Goal: Task Accomplishment & Management: Manage account settings

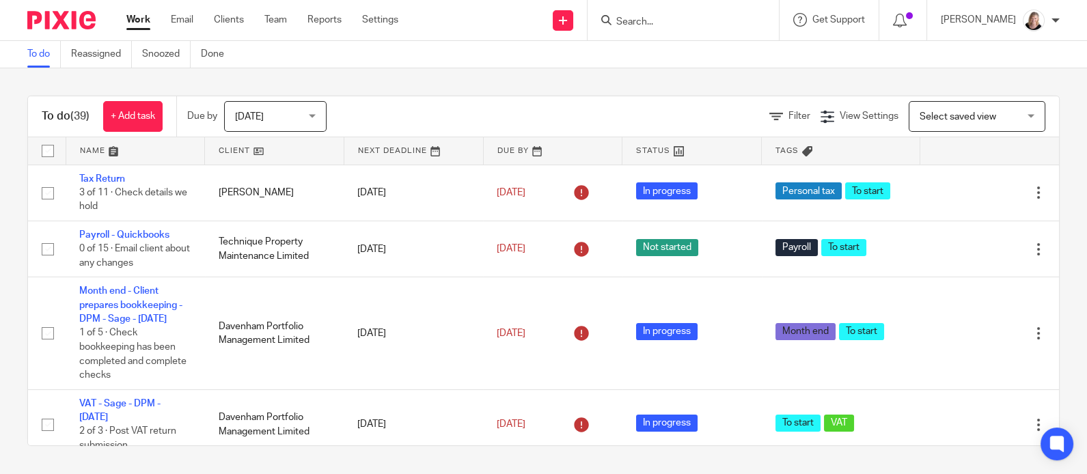
click at [667, 23] on input "Search" at bounding box center [676, 22] width 123 height 12
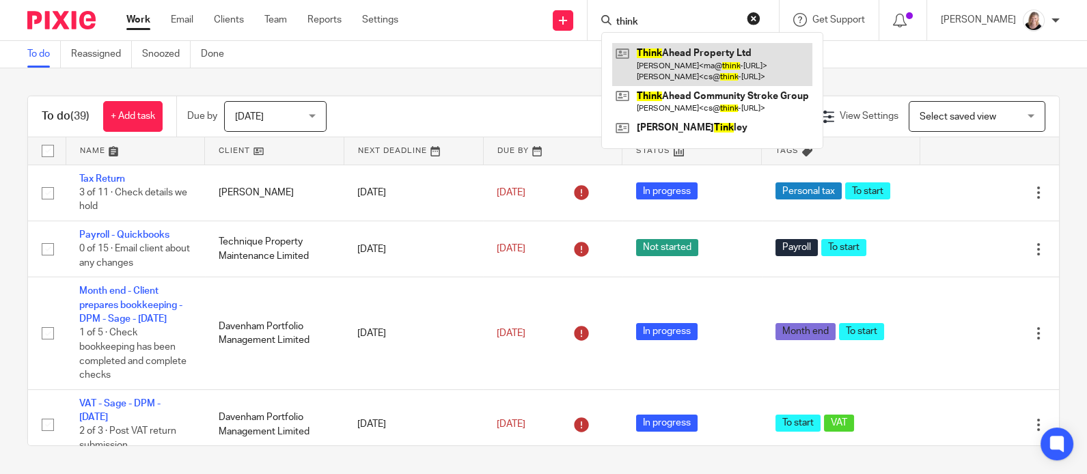
type input "think"
click at [673, 63] on link at bounding box center [712, 64] width 200 height 42
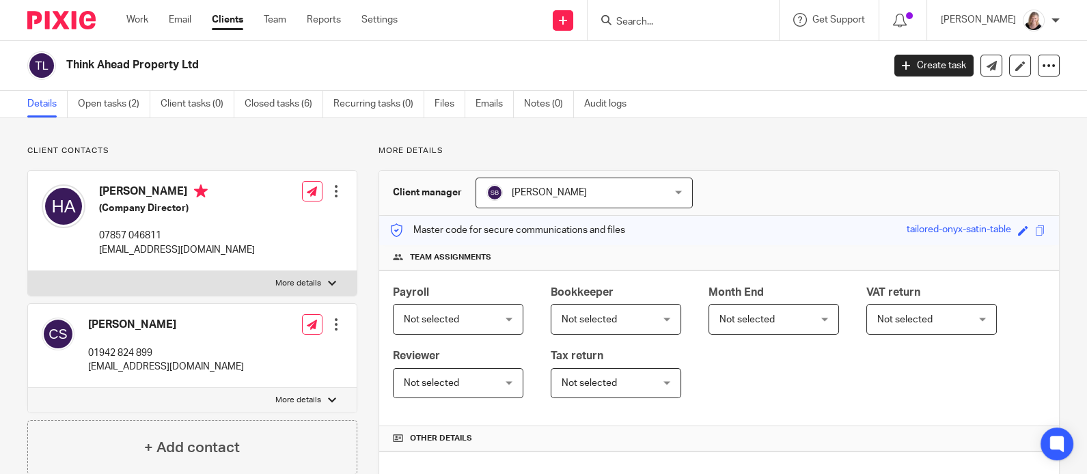
click at [331, 327] on div at bounding box center [336, 325] width 14 height 14
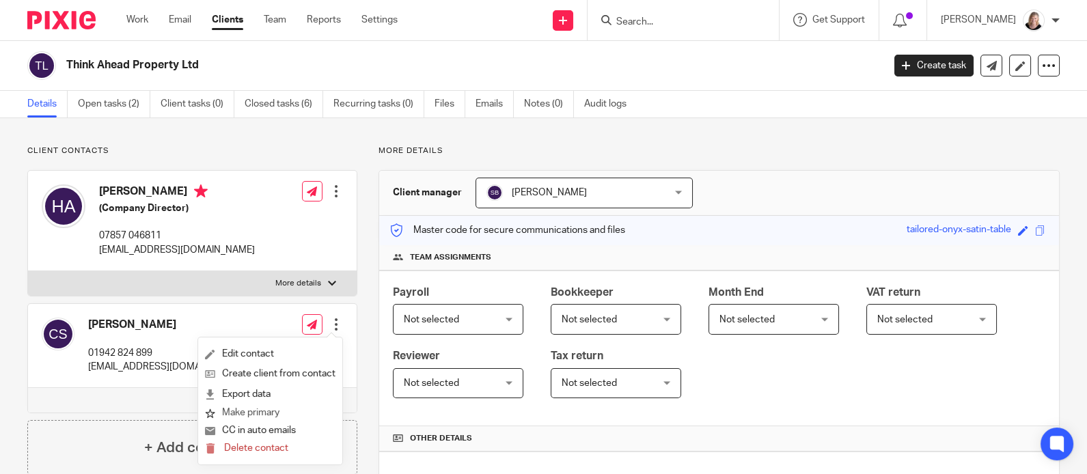
click at [256, 412] on button "Make primary" at bounding box center [242, 413] width 74 height 18
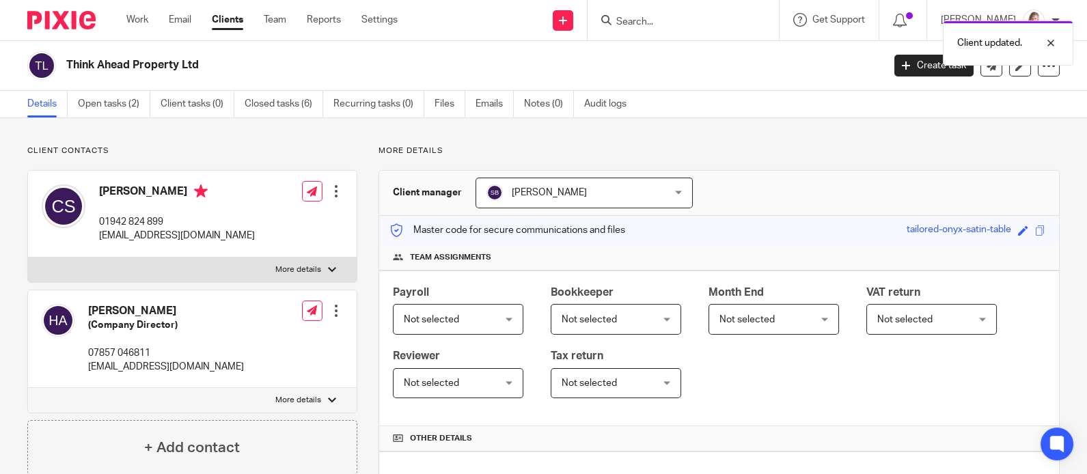
click at [330, 312] on div at bounding box center [336, 311] width 14 height 14
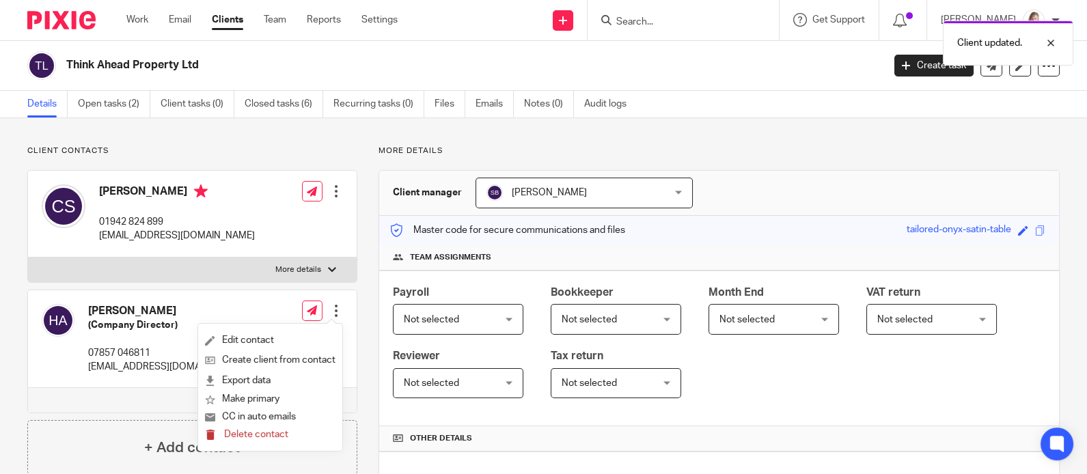
click at [278, 435] on span "Delete contact" at bounding box center [256, 435] width 64 height 10
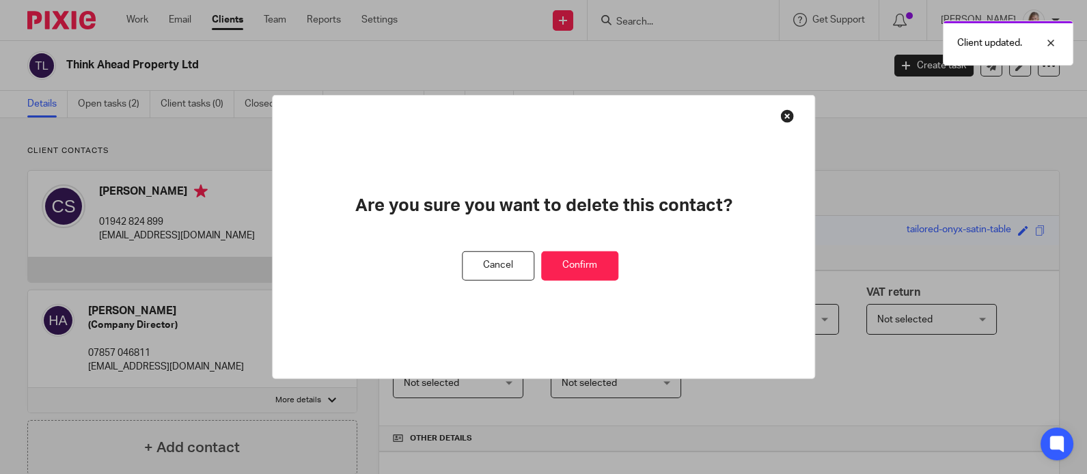
click at [598, 267] on button "Confirm" at bounding box center [579, 265] width 77 height 29
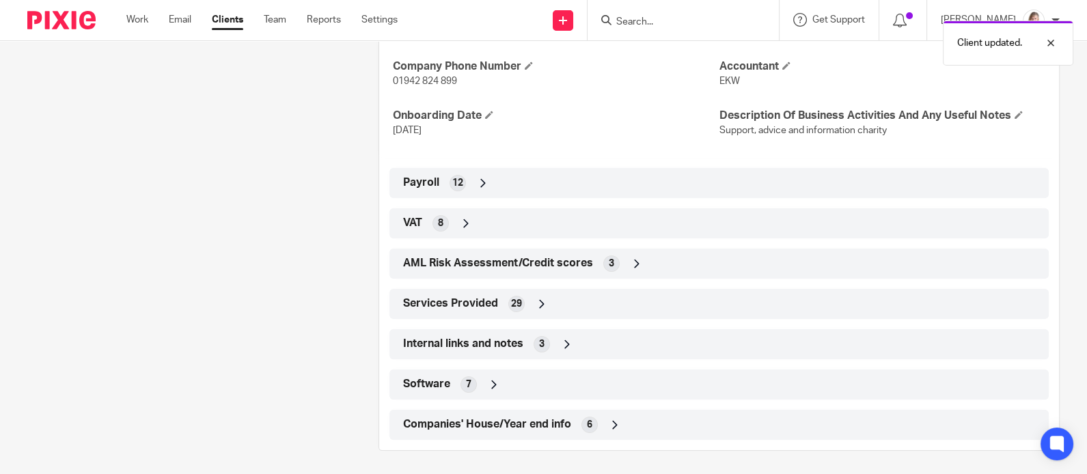
scroll to position [552, 0]
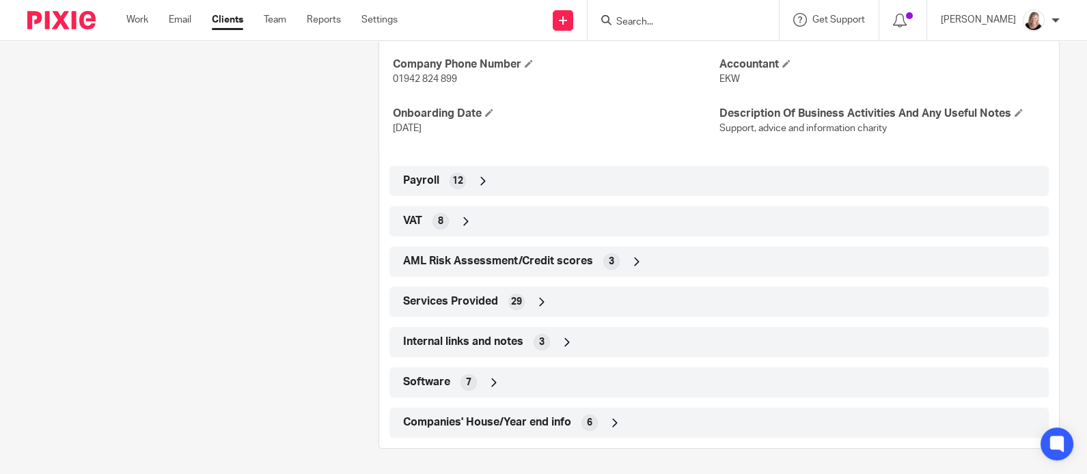
click at [536, 299] on icon at bounding box center [542, 302] width 14 height 14
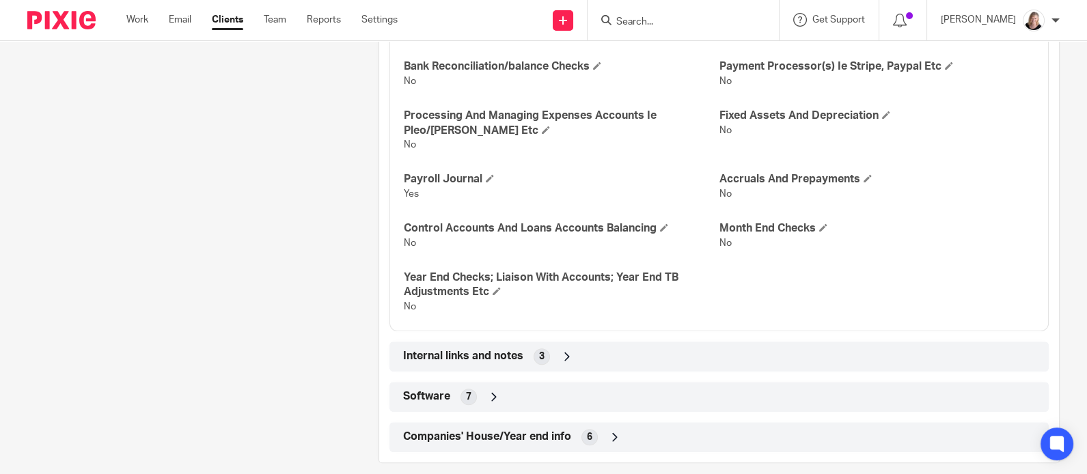
scroll to position [1347, 0]
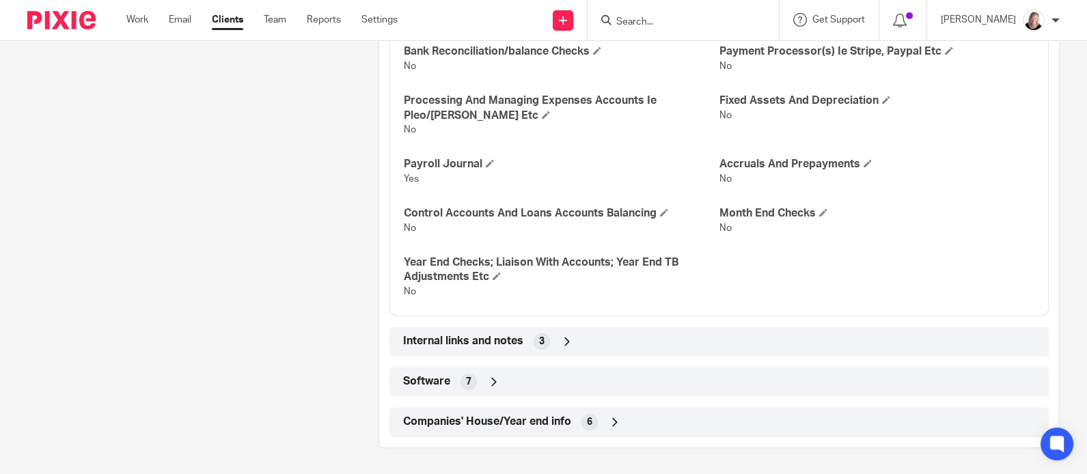
click at [608, 417] on icon at bounding box center [615, 422] width 14 height 14
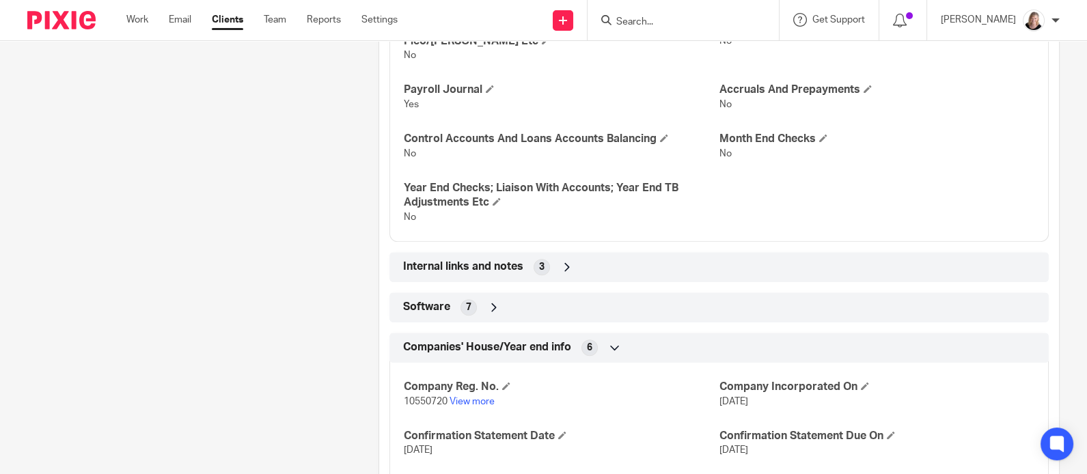
scroll to position [1508, 0]
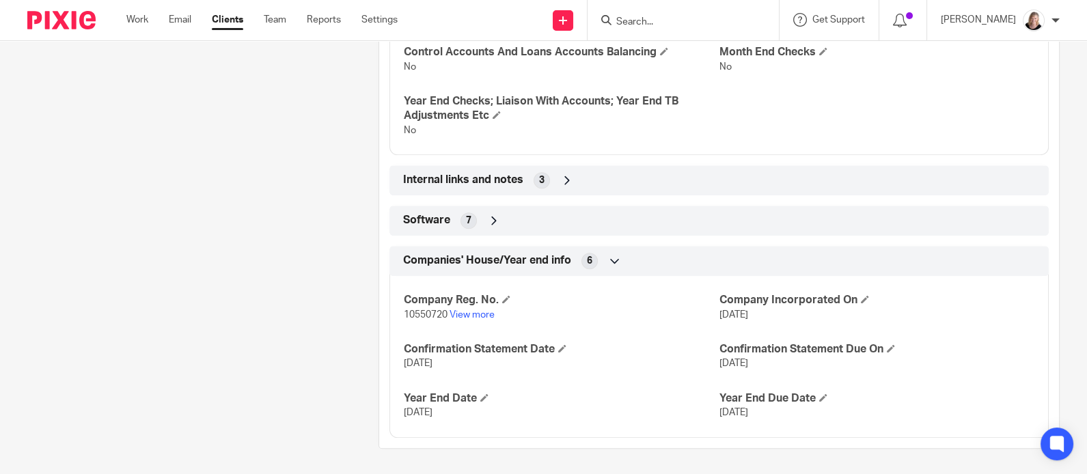
click at [482, 218] on div "Software 7" at bounding box center [719, 220] width 639 height 23
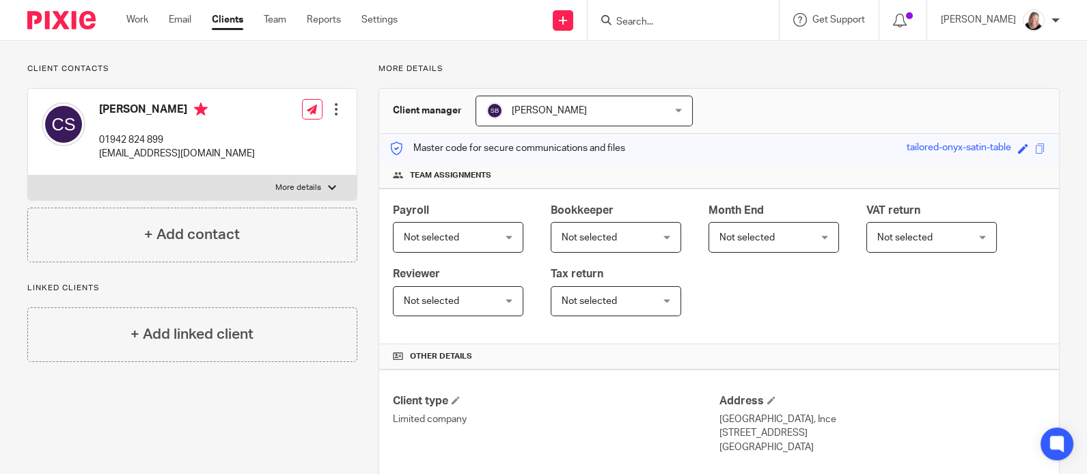
scroll to position [0, 0]
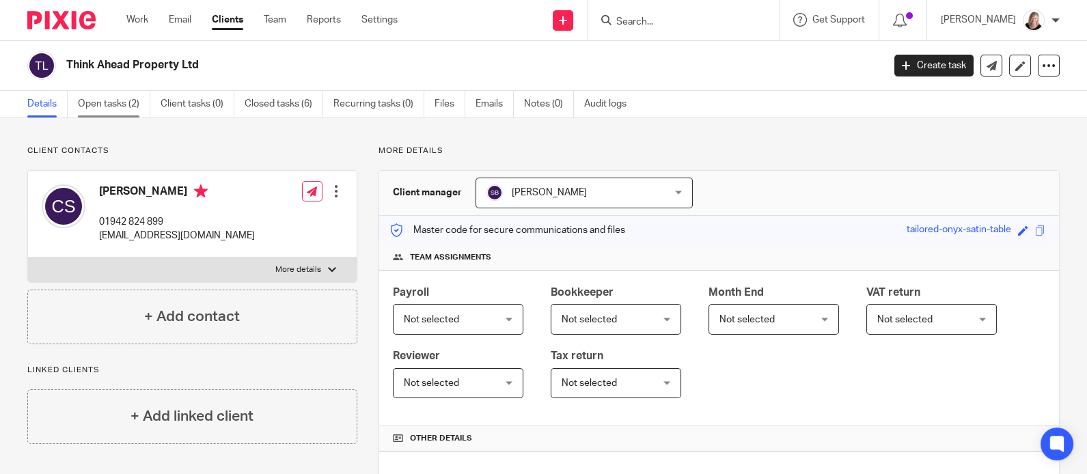
click at [109, 107] on link "Open tasks (2)" at bounding box center [114, 104] width 72 height 27
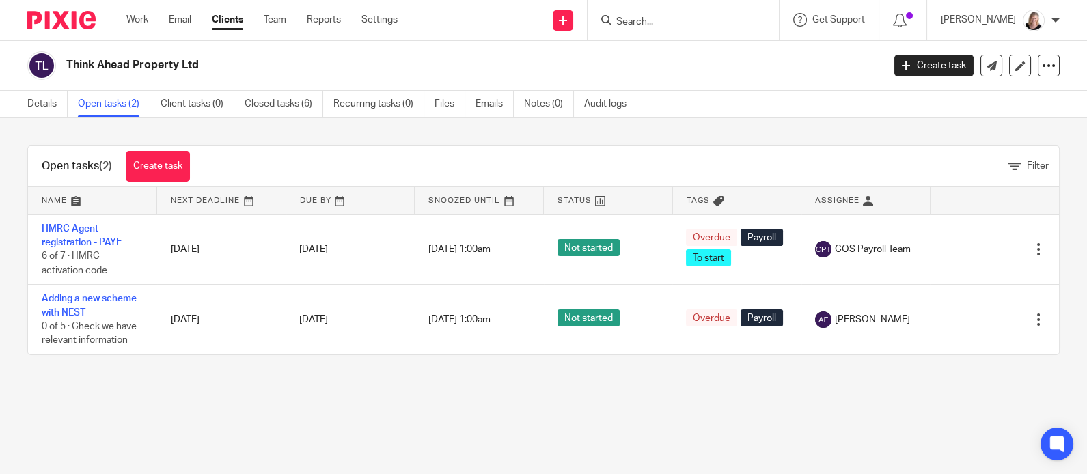
click at [662, 16] on input "Search" at bounding box center [676, 22] width 123 height 12
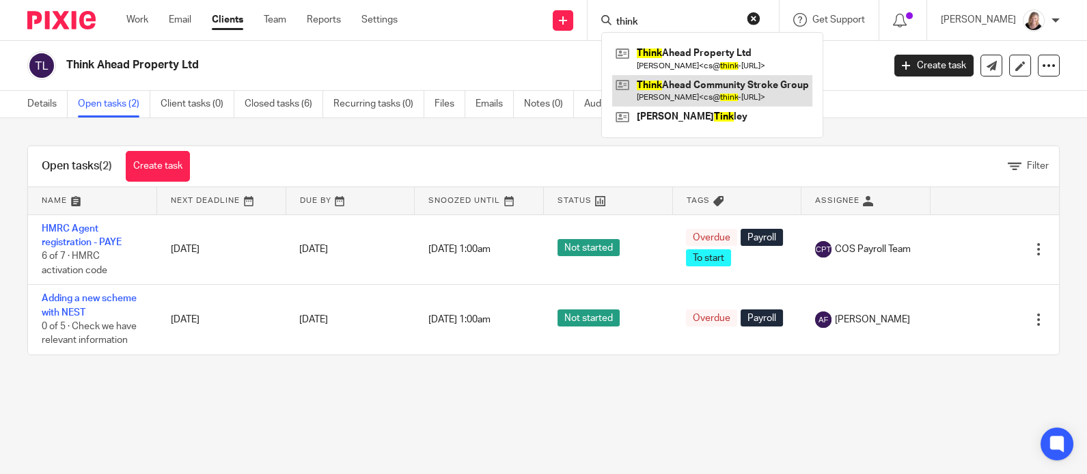
type input "think"
click at [688, 84] on link at bounding box center [712, 90] width 200 height 31
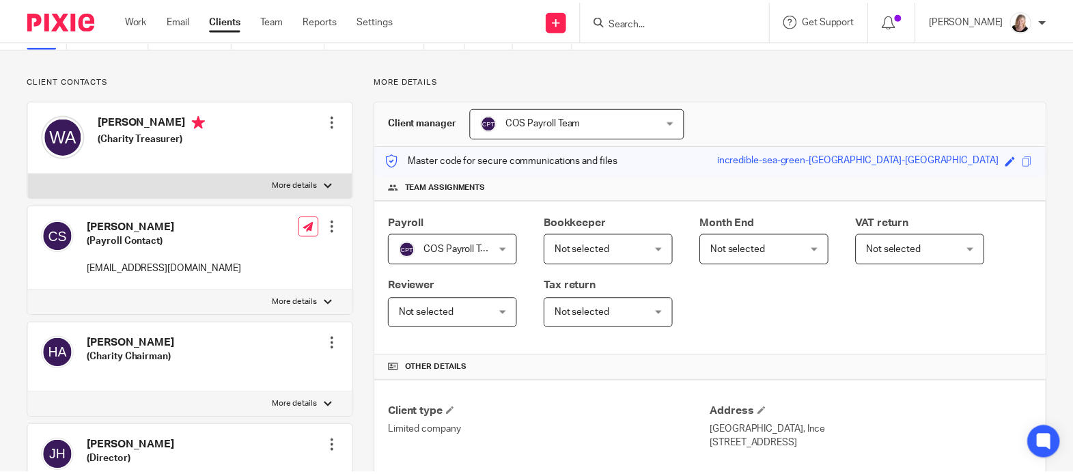
scroll to position [91, 0]
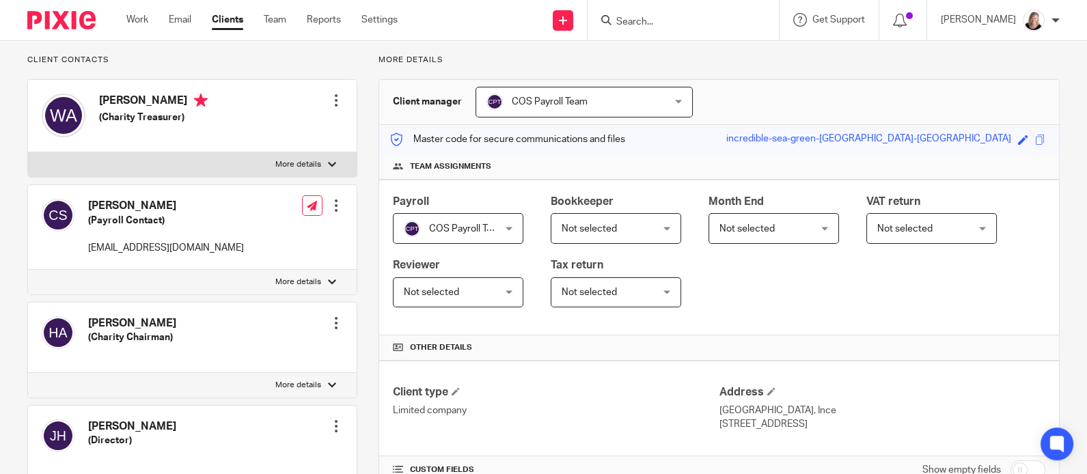
click at [329, 322] on div at bounding box center [336, 323] width 14 height 14
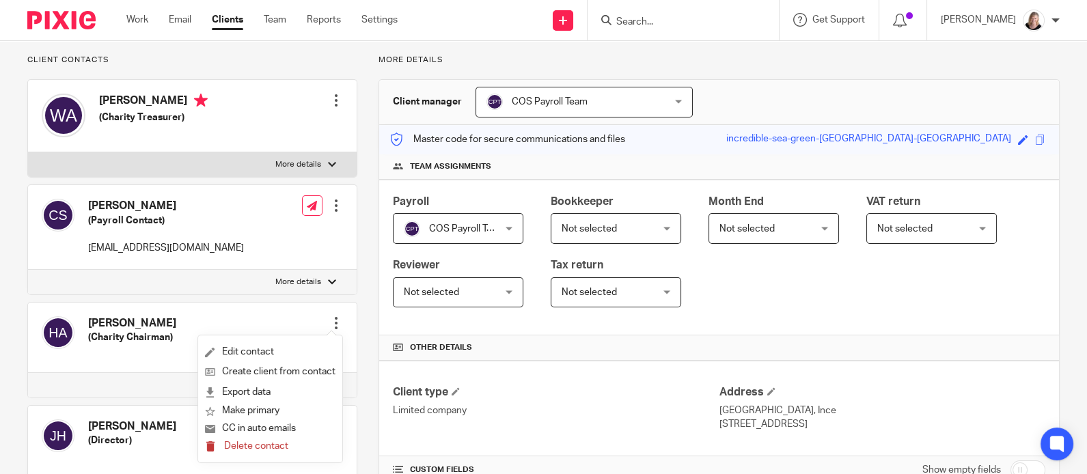
click at [250, 448] on span "Delete contact" at bounding box center [256, 446] width 64 height 10
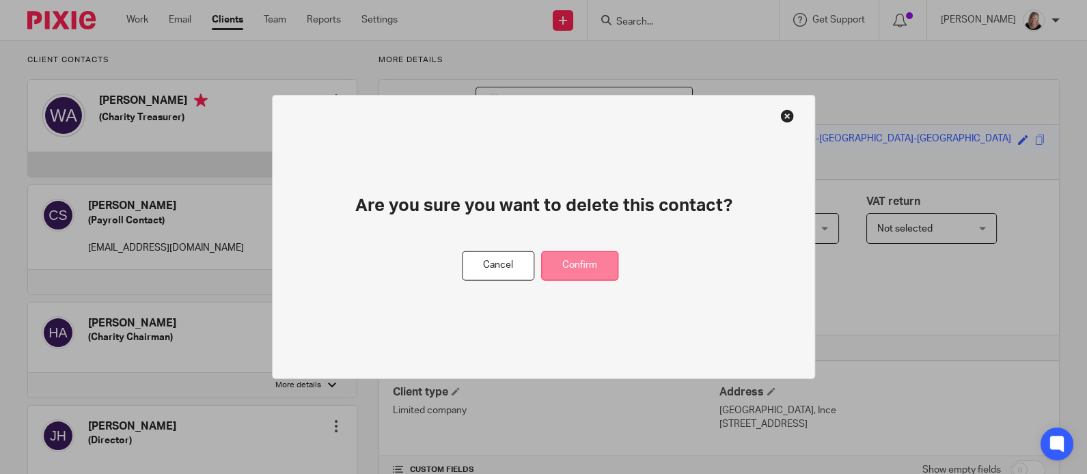
click at [584, 262] on button "Confirm" at bounding box center [579, 265] width 77 height 29
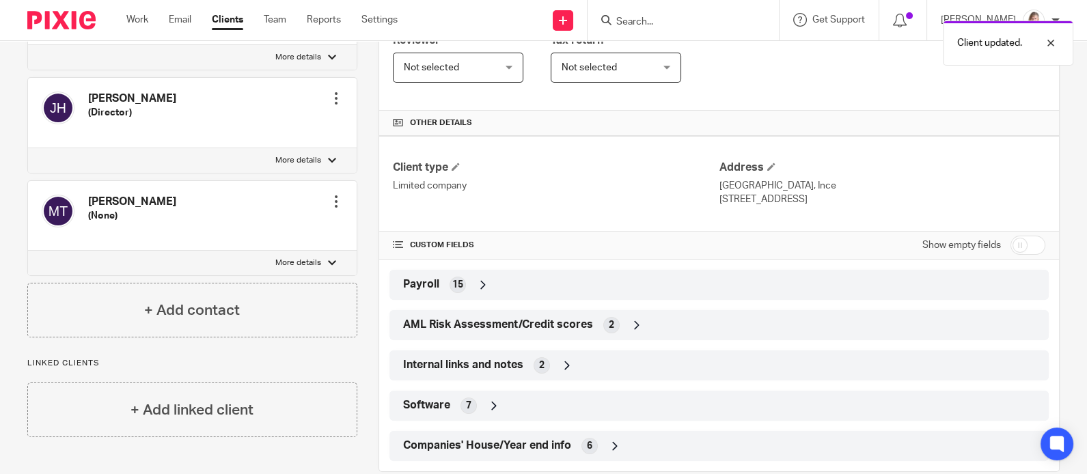
scroll to position [339, 0]
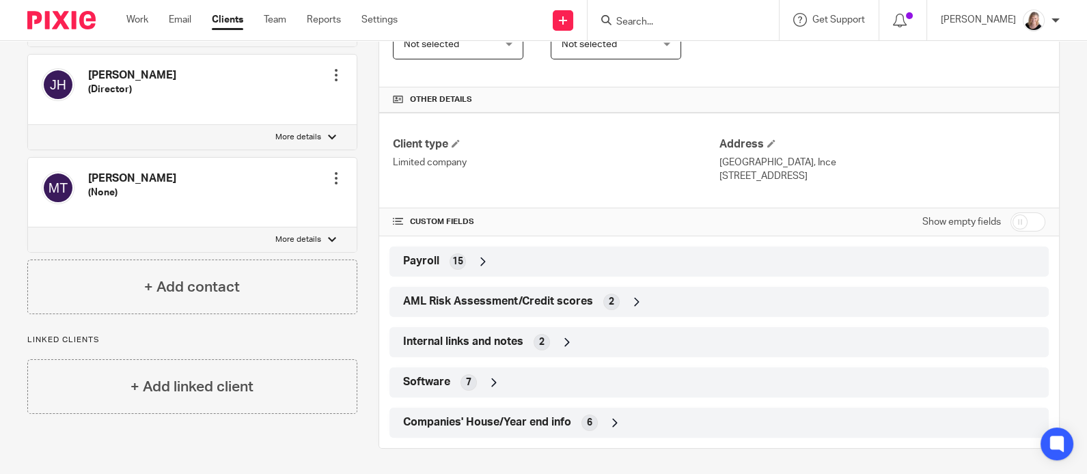
click at [609, 423] on icon at bounding box center [615, 423] width 14 height 14
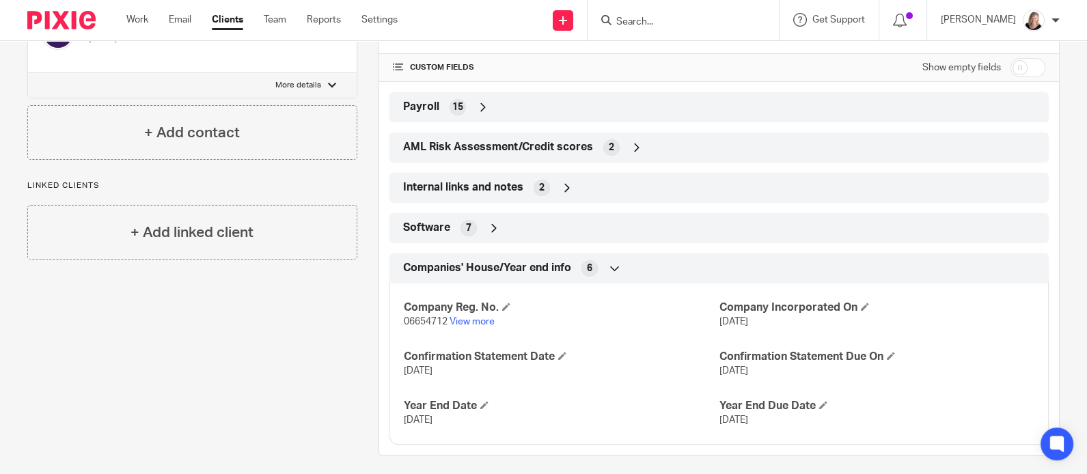
scroll to position [500, 0]
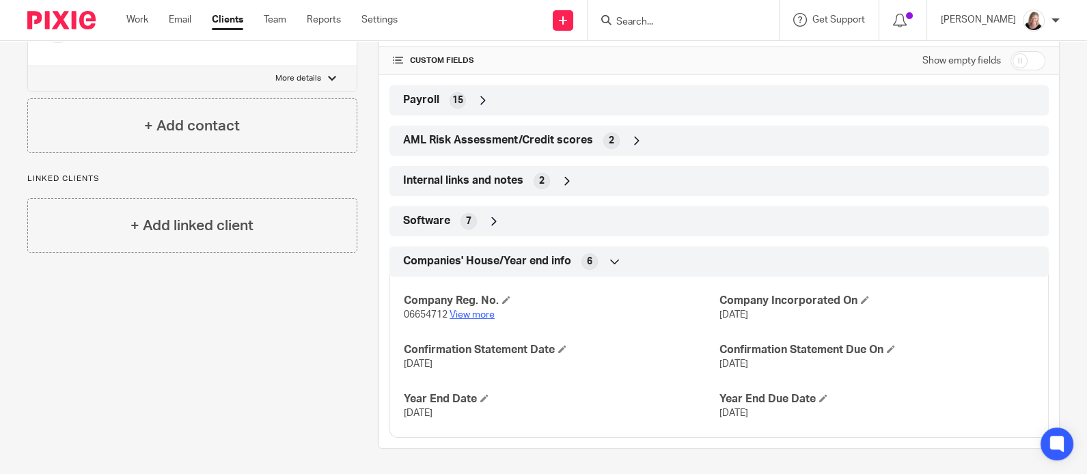
click at [472, 312] on link "View more" at bounding box center [472, 315] width 45 height 10
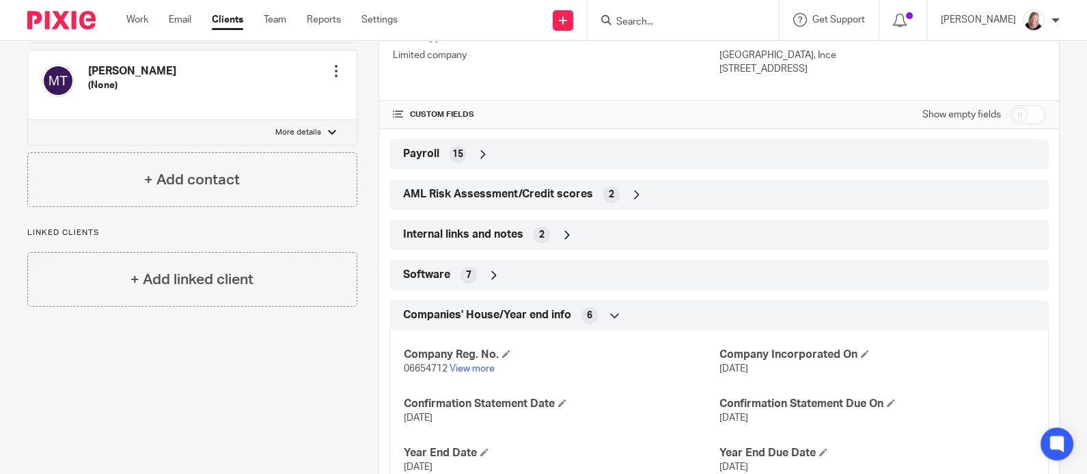
scroll to position [409, 0]
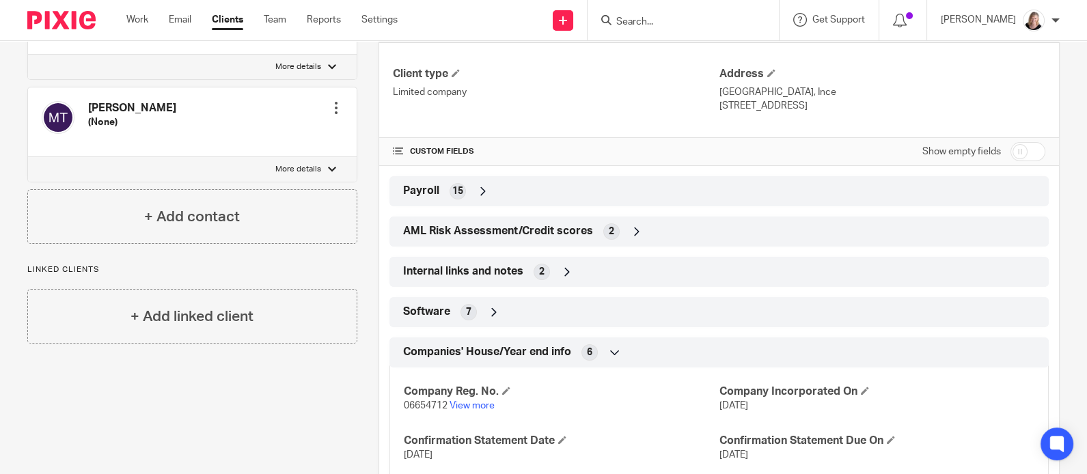
click at [630, 231] on icon at bounding box center [637, 232] width 14 height 14
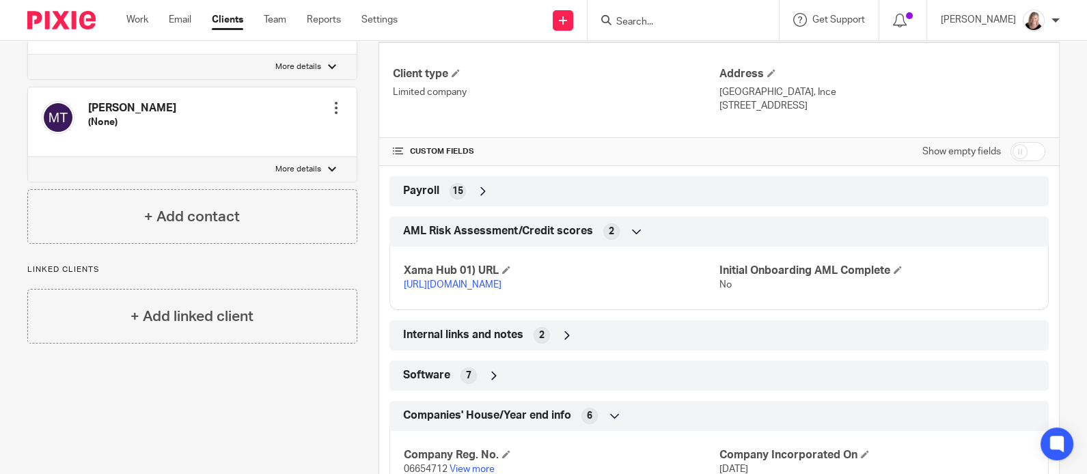
scroll to position [227, 0]
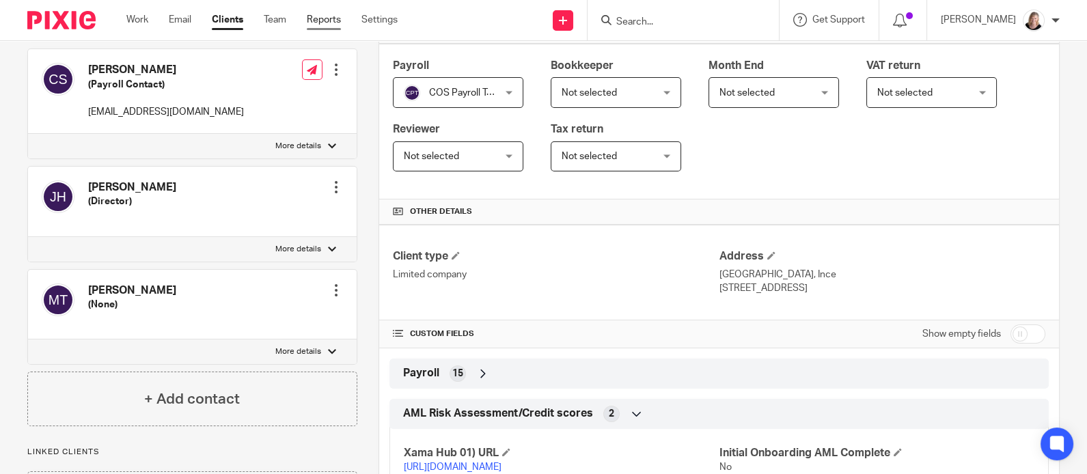
click at [329, 22] on link "Reports" at bounding box center [324, 20] width 34 height 14
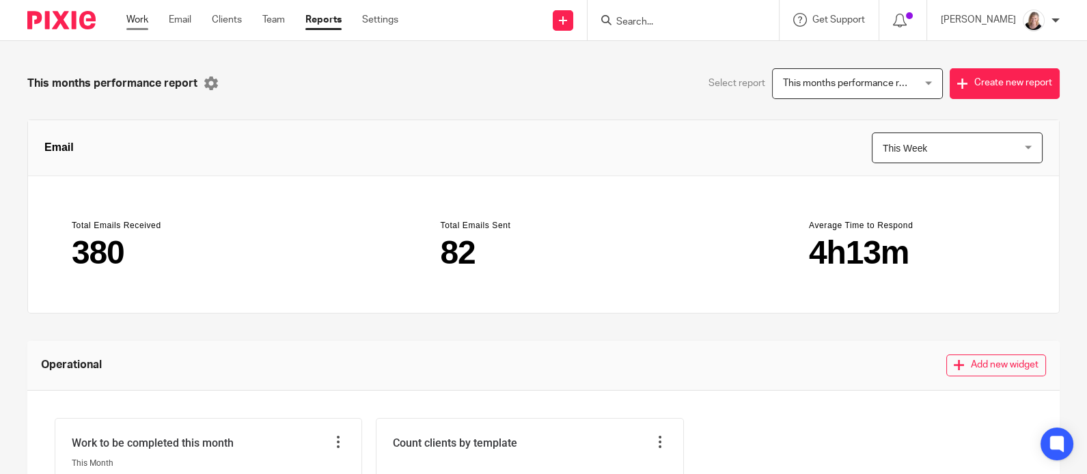
drag, startPoint x: 0, startPoint y: 0, endPoint x: 139, endPoint y: 24, distance: 140.7
click at [139, 24] on link "Work" at bounding box center [137, 20] width 22 height 14
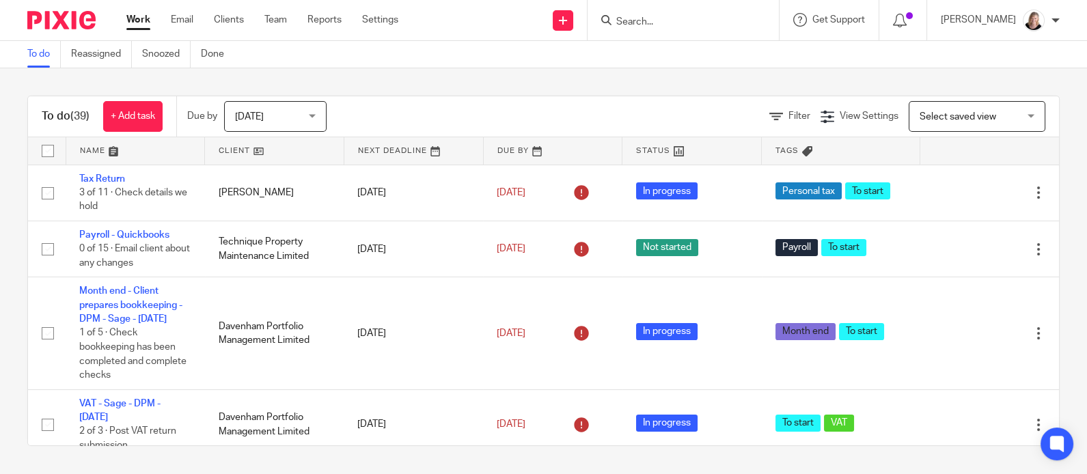
click at [680, 25] on input "Search" at bounding box center [676, 22] width 123 height 12
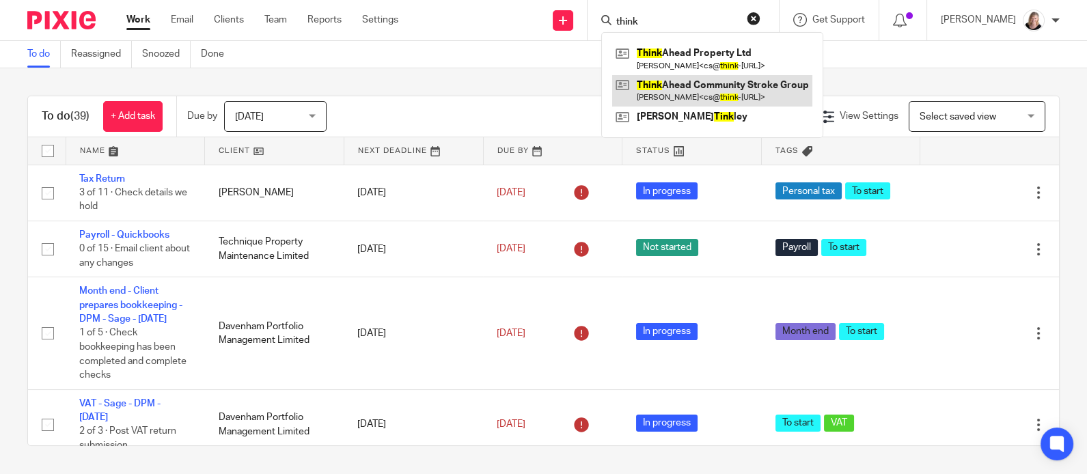
type input "think"
click at [690, 91] on link at bounding box center [712, 90] width 200 height 31
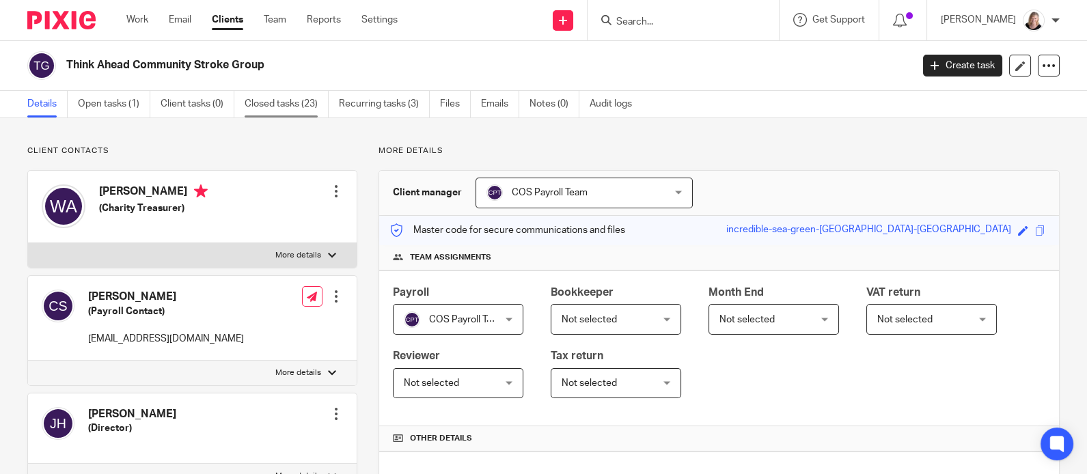
click at [287, 108] on link "Closed tasks (23)" at bounding box center [287, 104] width 84 height 27
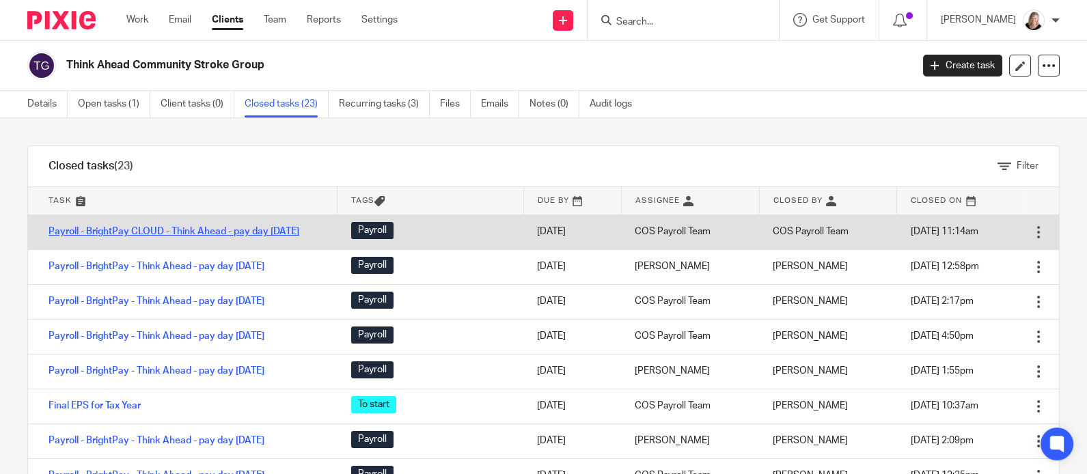
click at [208, 230] on link "Payroll - BrightPay CLOUD - Think Ahead - pay day [DATE]" at bounding box center [174, 232] width 251 height 10
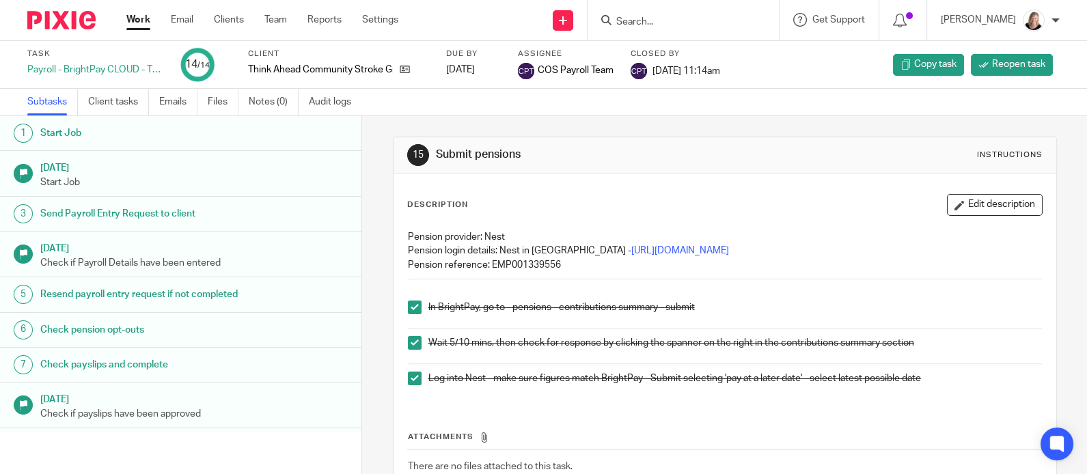
scroll to position [91, 0]
